Goal: Browse casually

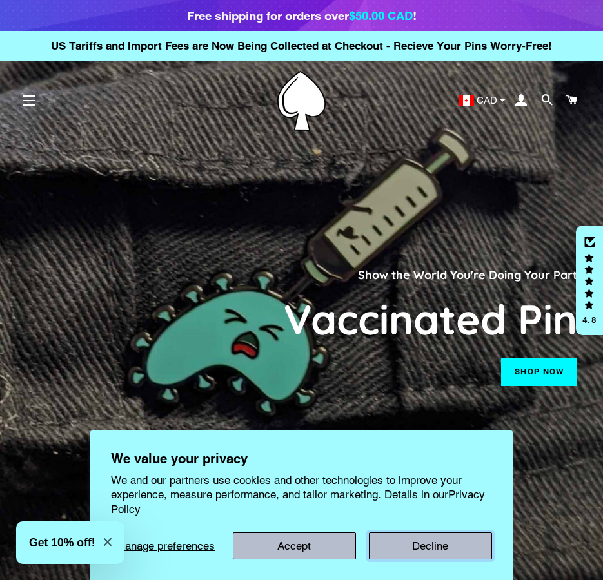
click at [391, 549] on button "Decline" at bounding box center [430, 546] width 123 height 27
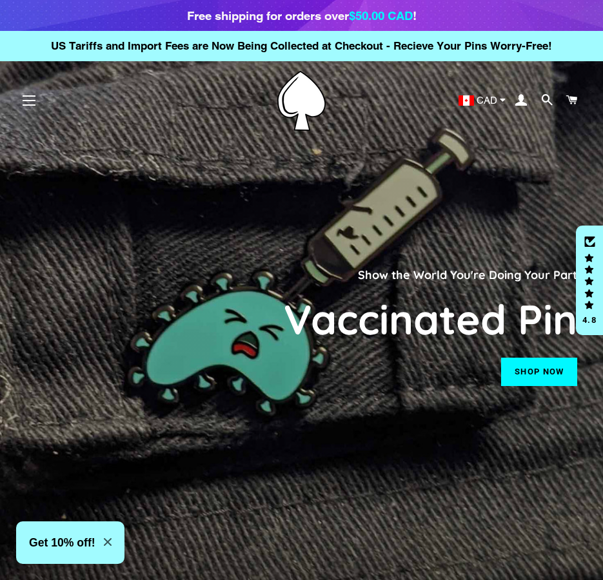
click at [27, 101] on button "Site navigation" at bounding box center [29, 100] width 32 height 32
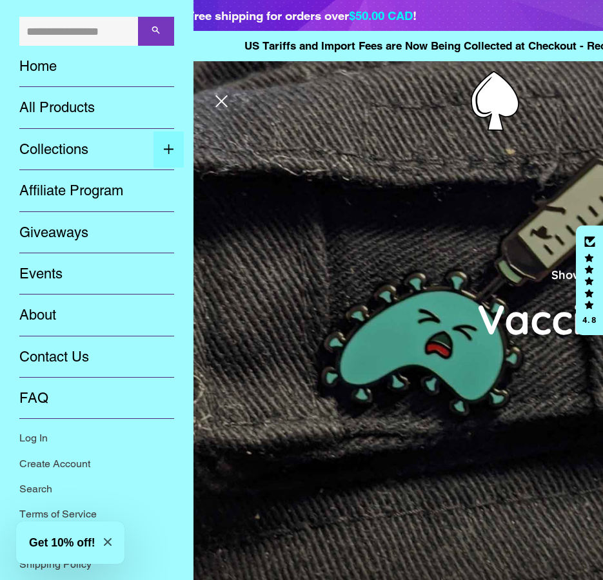
click at [163, 145] on span "button" at bounding box center [168, 149] width 11 height 17
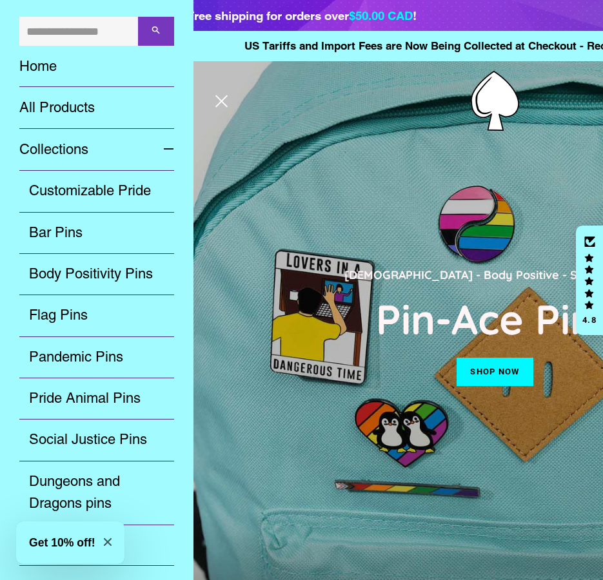
click at [109, 538] on icon "Close modal" at bounding box center [108, 542] width 8 height 8
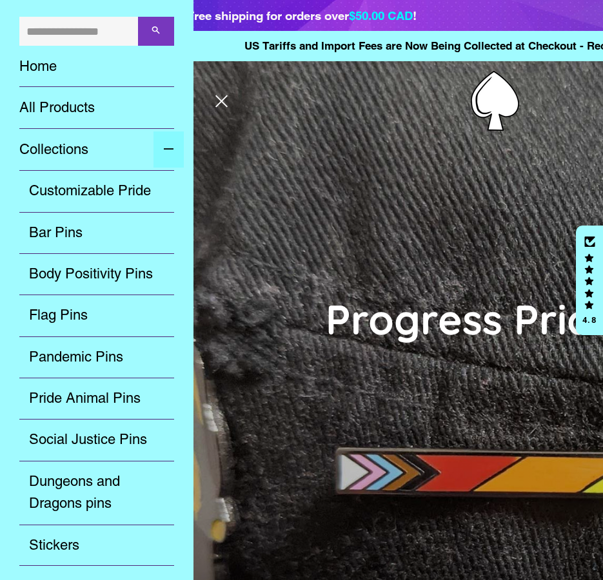
click at [159, 146] on button "Expand submenu Collections Collapse submenu Collections" at bounding box center [168, 150] width 30 height 37
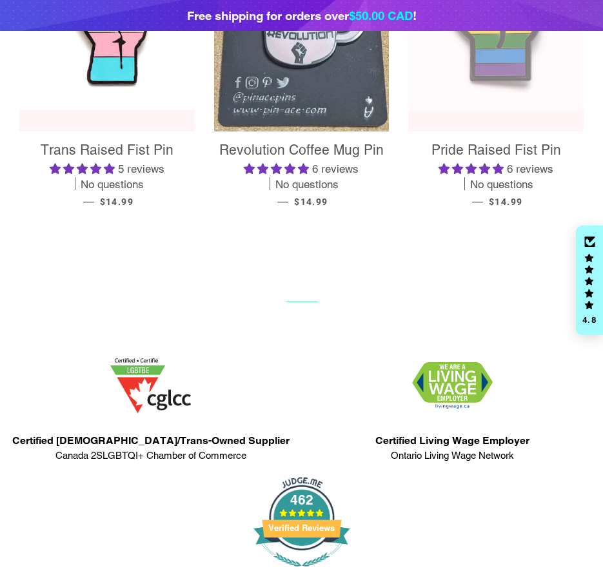
scroll to position [498, 0]
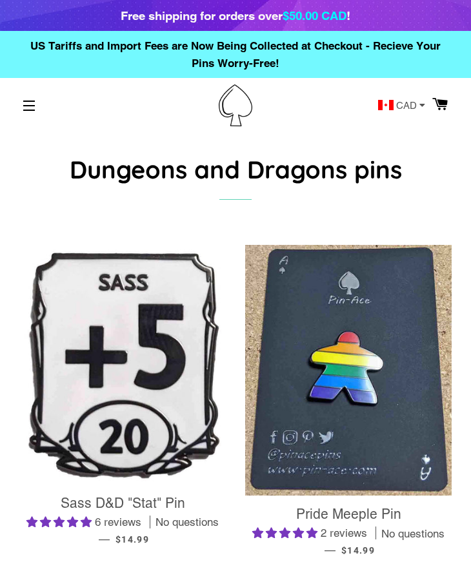
click at [293, 67] on p "US Tariffs and Import Fees are Now Being Collected at Checkout - Recieve Your P…" at bounding box center [235, 54] width 471 height 47
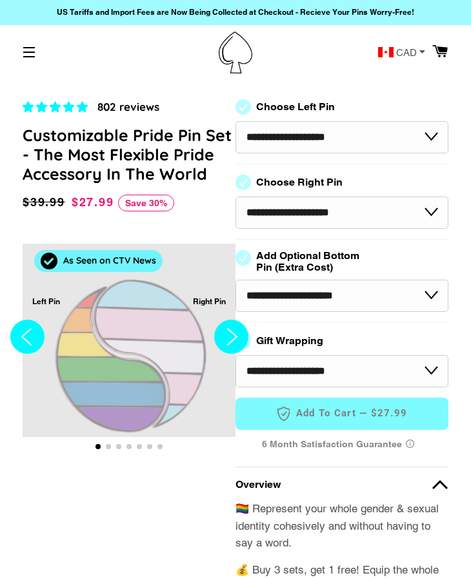
select select "**********"
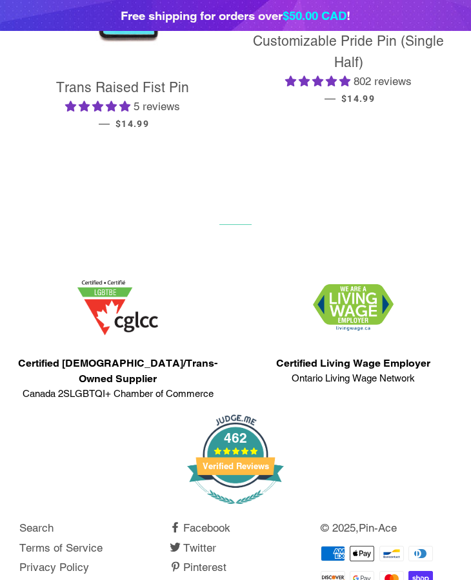
scroll to position [3491, 0]
